Goal: Transaction & Acquisition: Purchase product/service

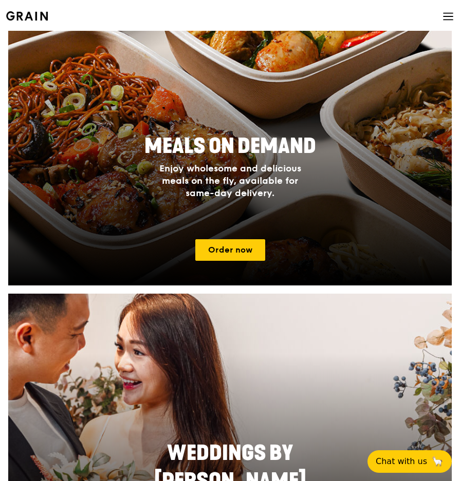
scroll to position [387, 0]
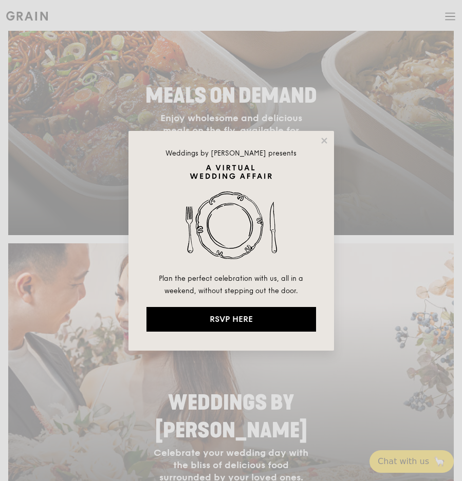
click at [256, 196] on img at bounding box center [230, 218] width 169 height 108
click at [324, 138] on icon at bounding box center [323, 140] width 9 height 9
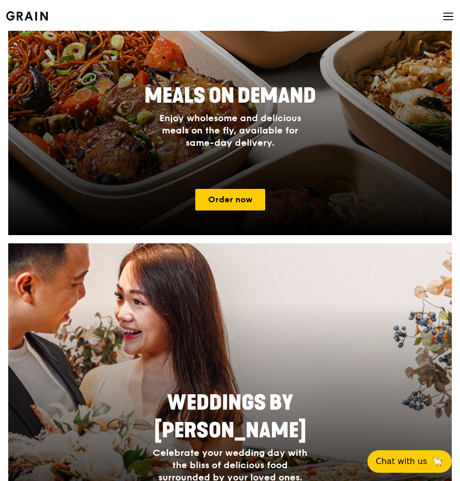
click at [225, 188] on div at bounding box center [229, 85] width 443 height 299
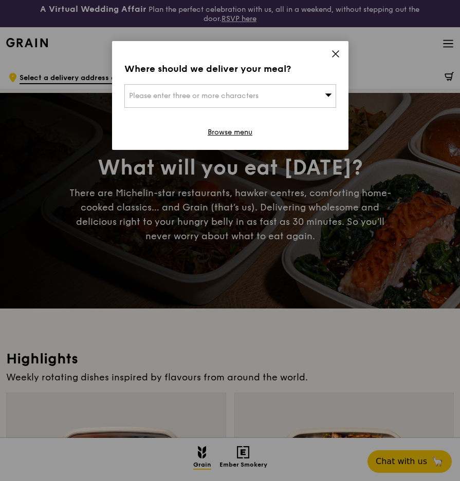
click at [332, 55] on icon at bounding box center [335, 53] width 9 height 9
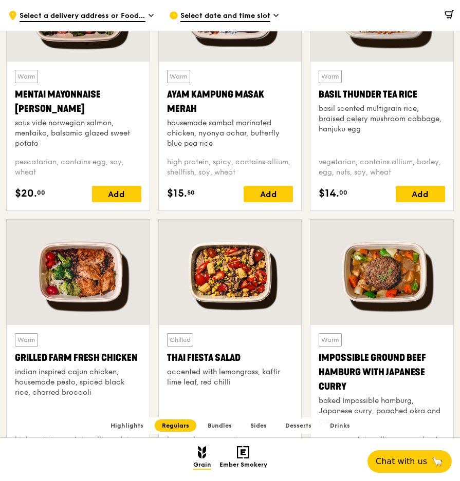
scroll to position [1027, 0]
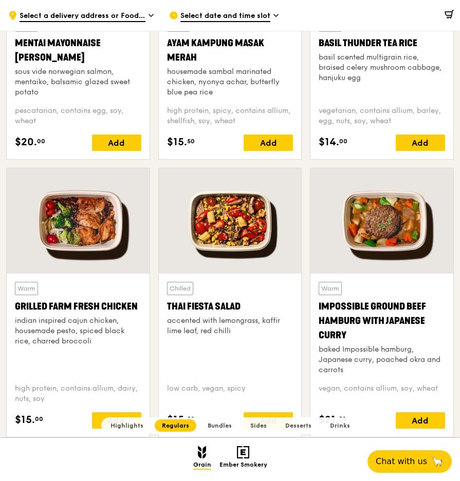
click at [238, 292] on div "Chilled Thai Fiesta Salad accented with lemongrass, kaffir lime leaf, red chilli" at bounding box center [230, 328] width 126 height 93
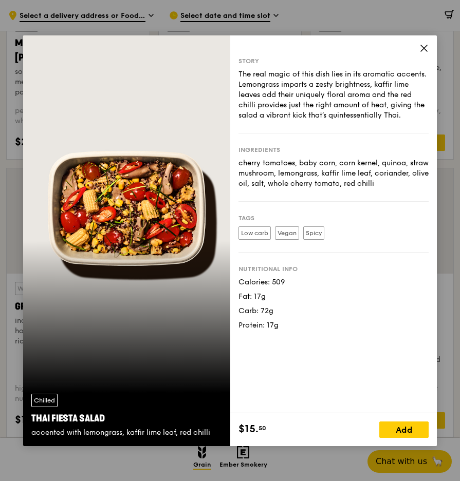
click at [425, 49] on icon at bounding box center [424, 48] width 6 height 6
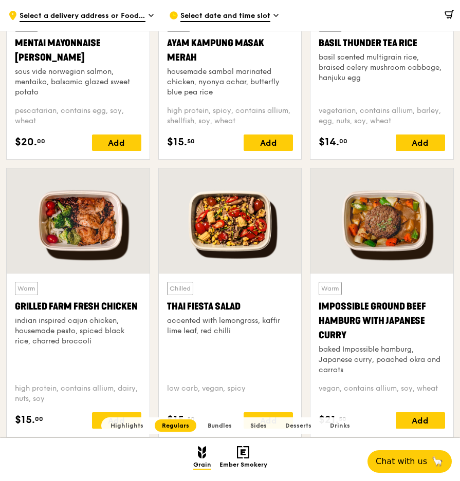
scroll to position [1078, 0]
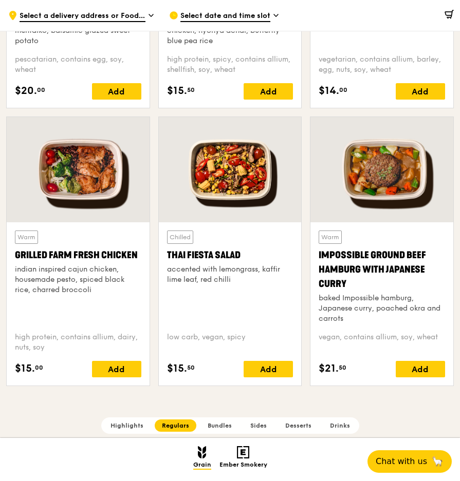
click at [417, 194] on div at bounding box center [381, 169] width 143 height 105
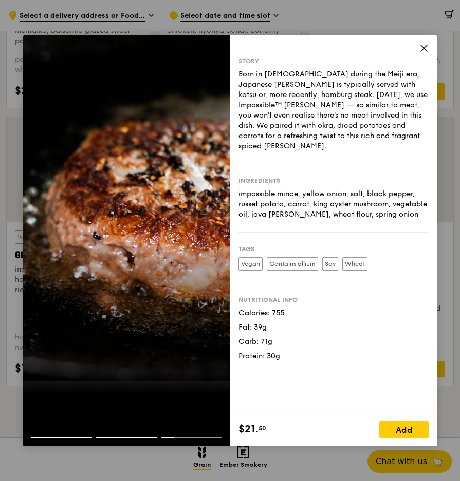
click at [425, 48] on icon at bounding box center [423, 48] width 9 height 9
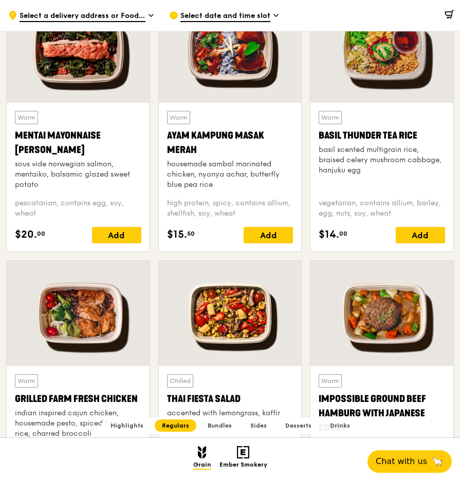
scroll to position [924, 0]
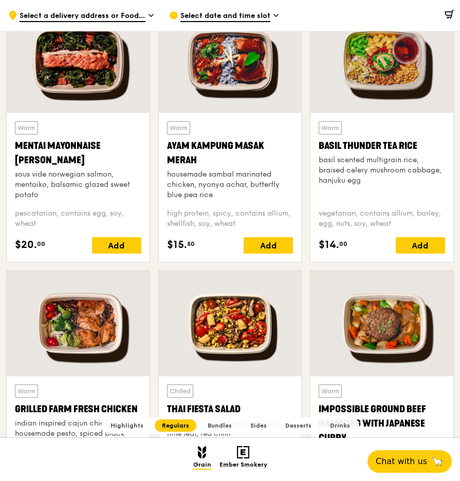
click at [374, 78] on div at bounding box center [381, 60] width 143 height 105
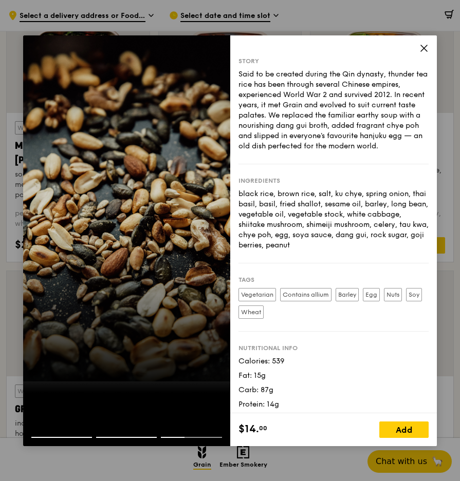
click at [422, 48] on icon at bounding box center [423, 48] width 9 height 9
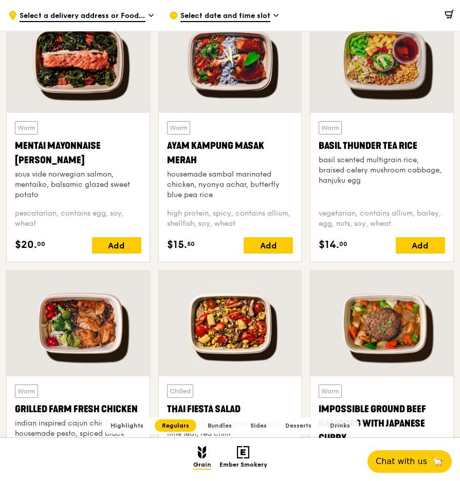
click at [244, 90] on div at bounding box center [230, 60] width 143 height 105
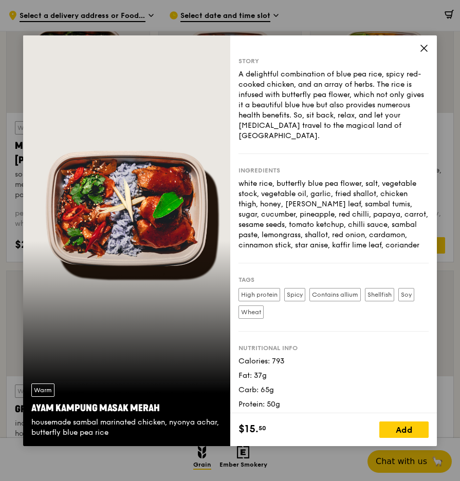
click at [422, 51] on icon at bounding box center [423, 48] width 9 height 9
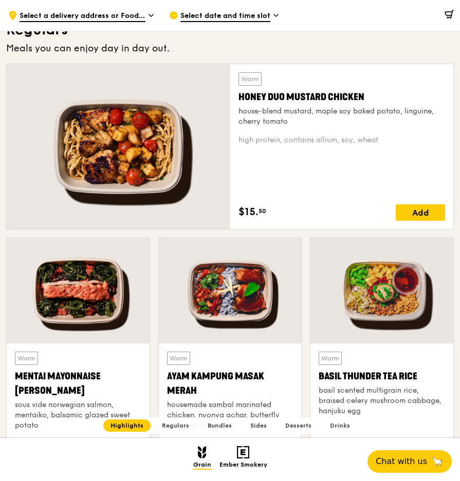
scroll to position [668, 0]
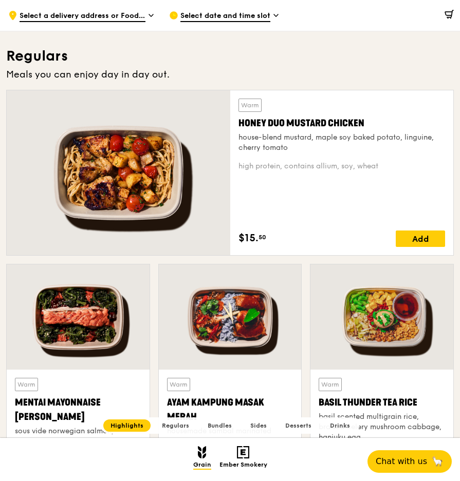
click at [153, 183] on div at bounding box center [118, 172] width 223 height 165
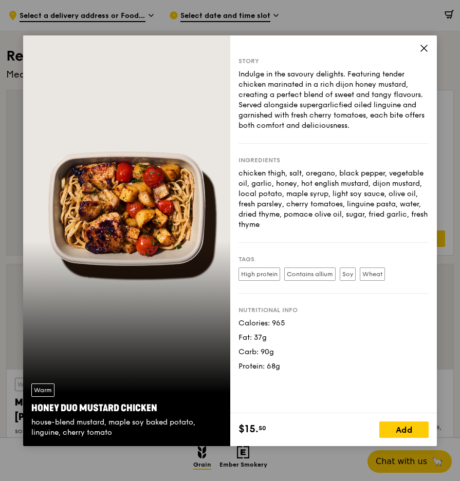
click at [425, 45] on icon at bounding box center [423, 48] width 9 height 9
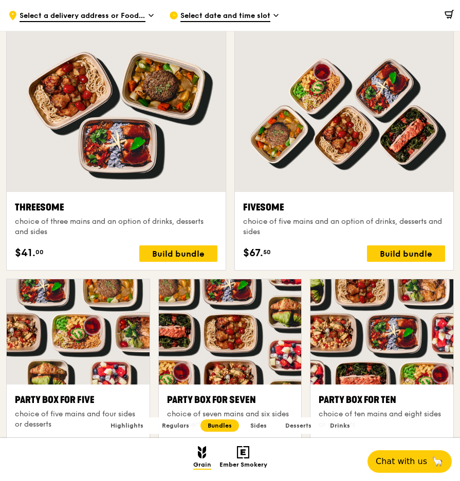
scroll to position [1848, 0]
